Goal: Find specific page/section

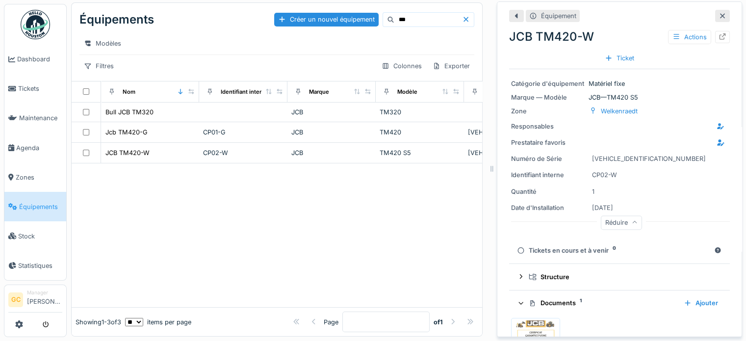
scroll to position [61, 0]
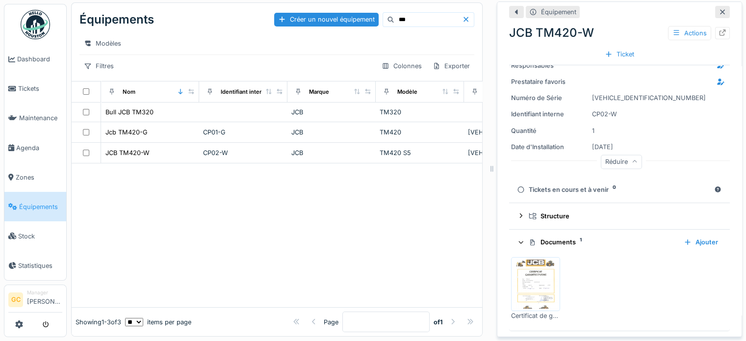
click at [34, 202] on span "Équipements" at bounding box center [40, 206] width 43 height 9
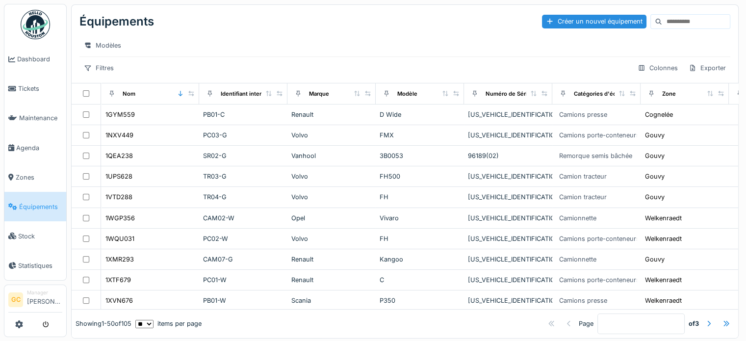
click at [662, 20] on input at bounding box center [696, 22] width 68 height 14
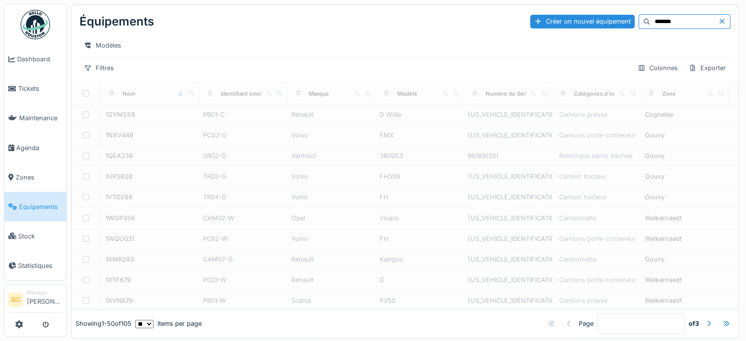
type input "*******"
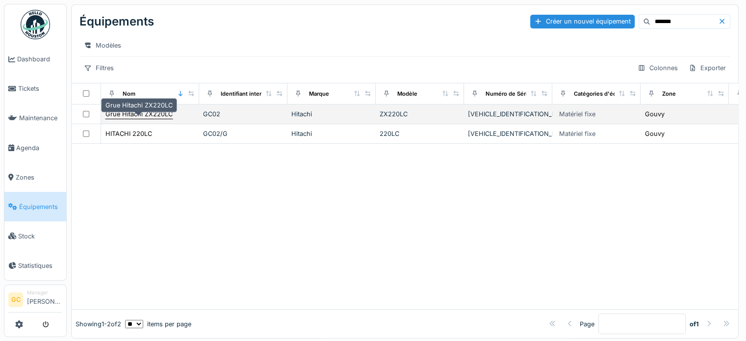
drag, startPoint x: 174, startPoint y: 121, endPoint x: 146, endPoint y: 124, distance: 28.6
click at [146, 119] on div "Grue Hitachi ZX220LC" at bounding box center [150, 114] width 90 height 10
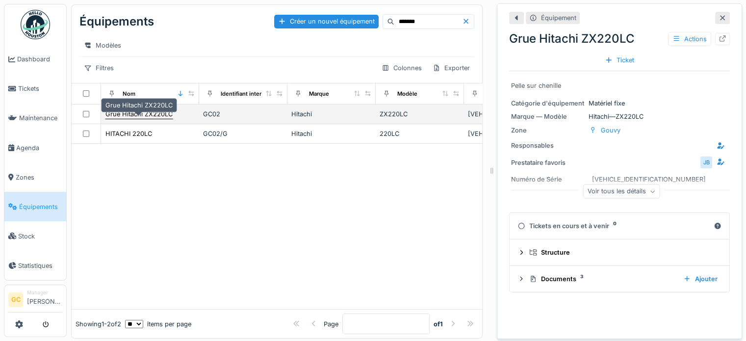
drag, startPoint x: 178, startPoint y: 122, endPoint x: 142, endPoint y: 121, distance: 36.3
click at [148, 119] on div "Grue Hitachi ZX220LC" at bounding box center [150, 114] width 90 height 10
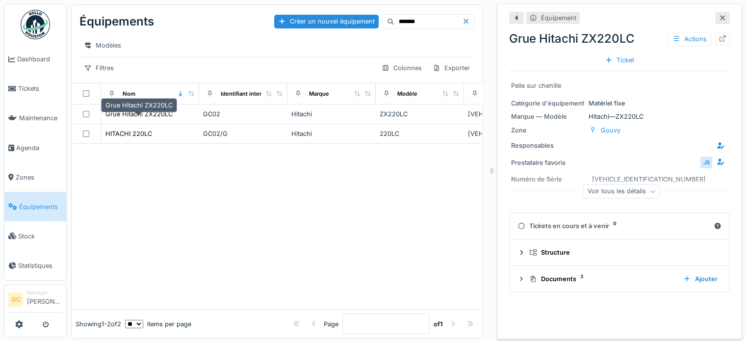
drag, startPoint x: 162, startPoint y: 123, endPoint x: 389, endPoint y: 219, distance: 245.8
click at [390, 221] on div at bounding box center [277, 226] width 411 height 165
